Goal: Register for event/course

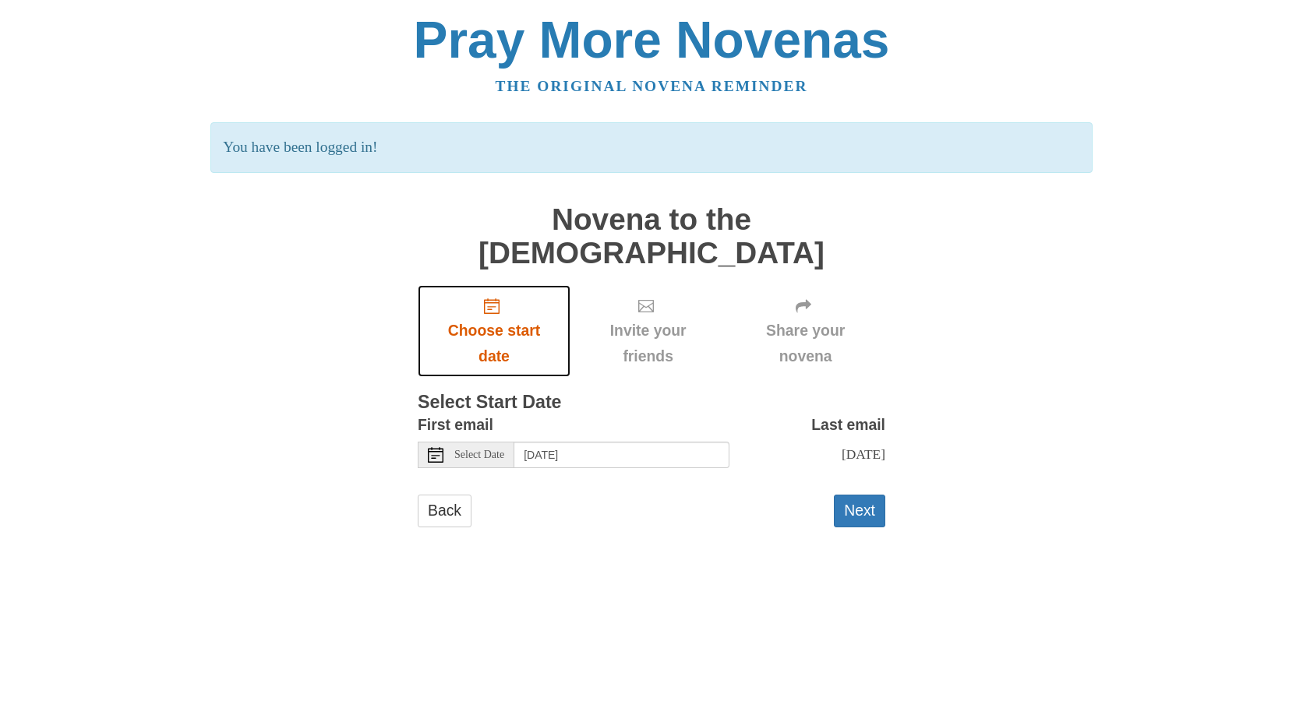
click at [484, 318] on span "Choose start date" at bounding box center [494, 343] width 122 height 51
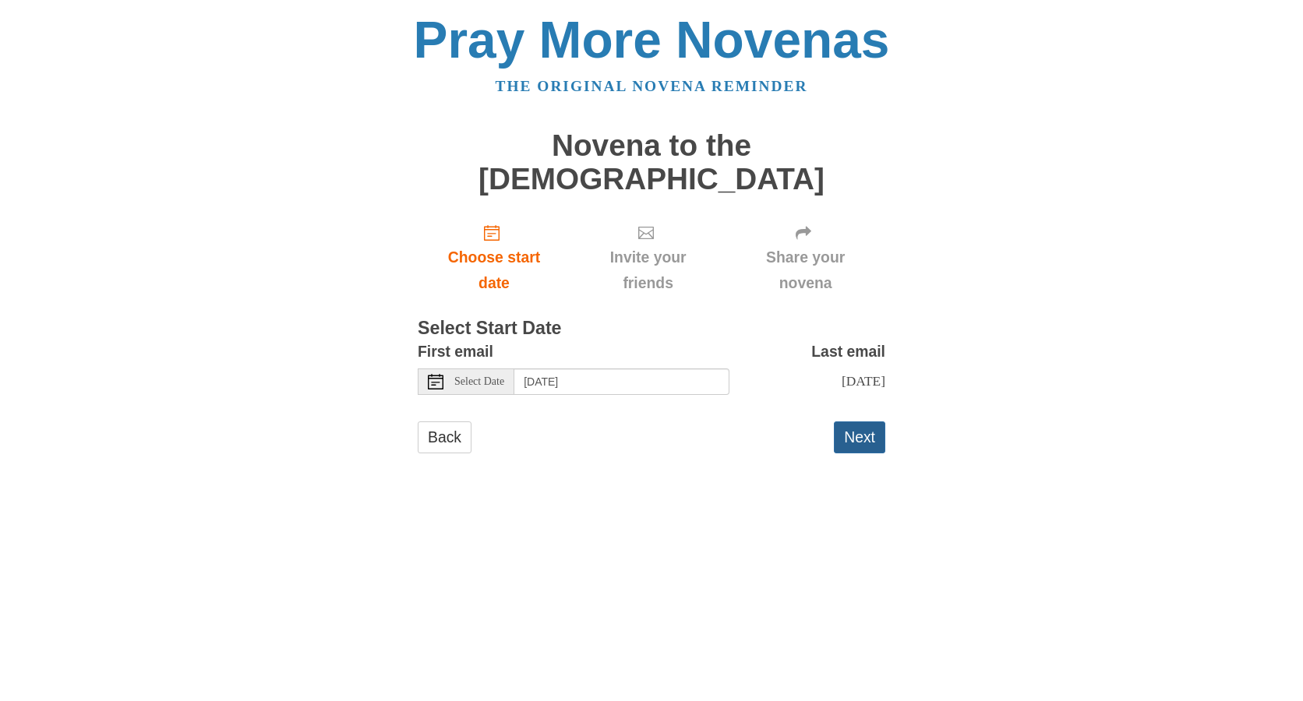
click at [859, 422] on button "Next" at bounding box center [859, 438] width 51 height 32
